Goal: Task Accomplishment & Management: Use online tool/utility

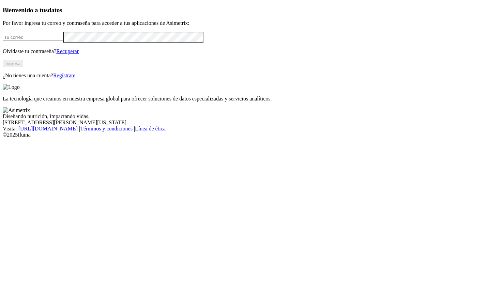
click at [63, 41] on input "email" at bounding box center [33, 37] width 60 height 7
type input "manuela.chavarria@asimetrix.co"
click at [23, 67] on button "Ingresa" at bounding box center [13, 63] width 20 height 7
